Goal: Find specific page/section: Find specific page/section

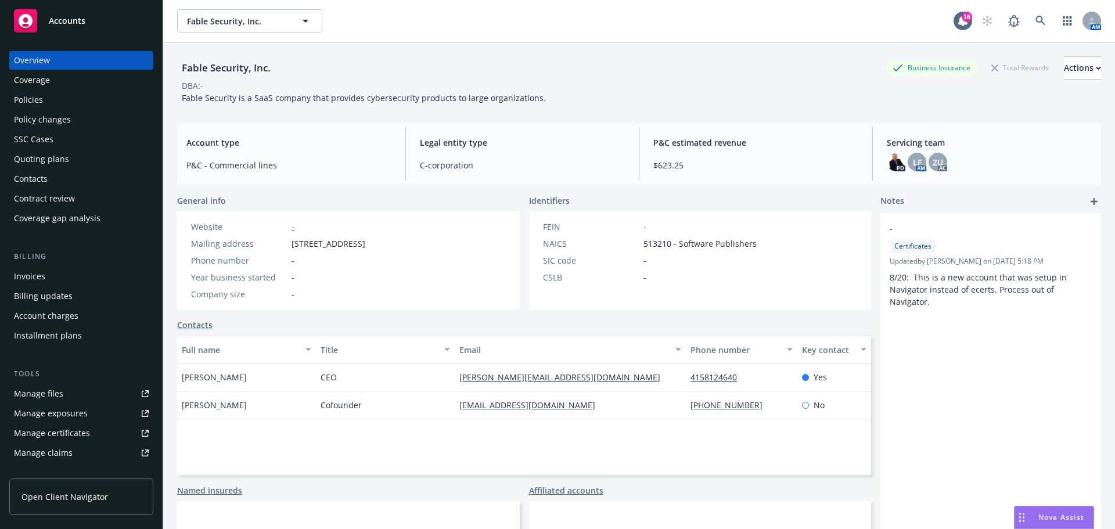
click at [33, 179] on div "Contacts" at bounding box center [31, 179] width 34 height 19
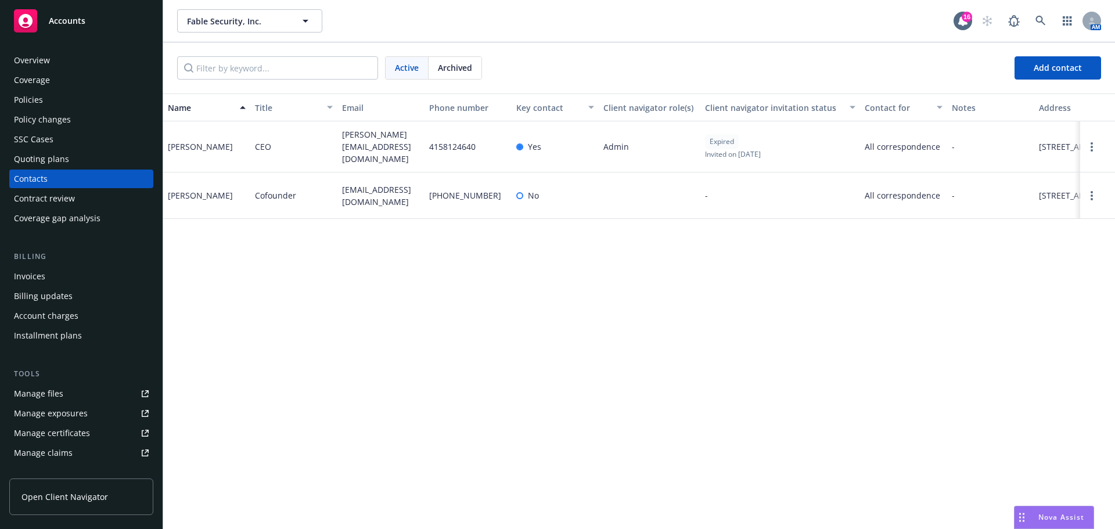
click at [37, 154] on div "Quoting plans" at bounding box center [41, 159] width 55 height 19
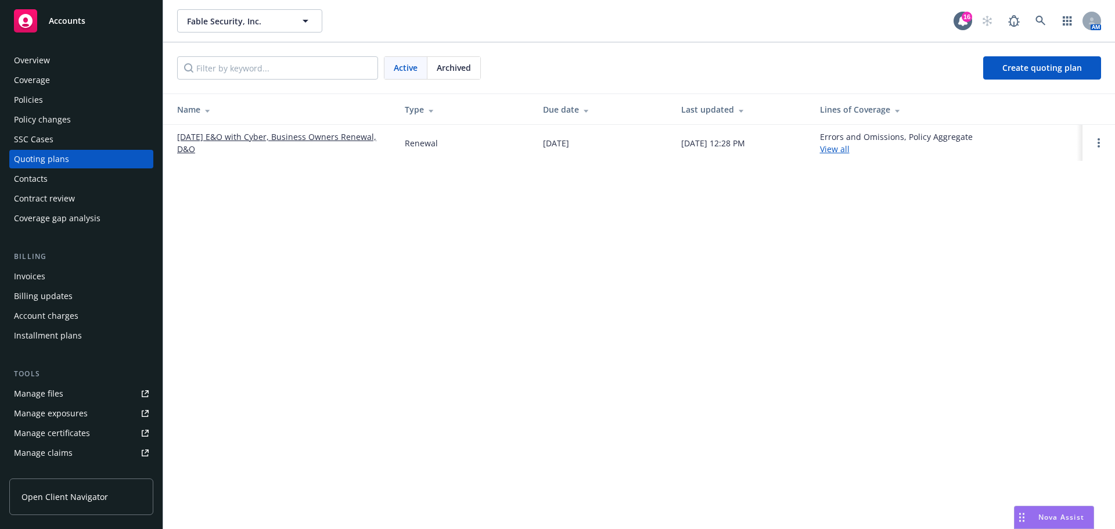
click at [319, 135] on link "[DATE] E&O with Cyber, Business Owners Renewal, D&O" at bounding box center [281, 143] width 209 height 24
